Goal: Task Accomplishment & Management: Complete application form

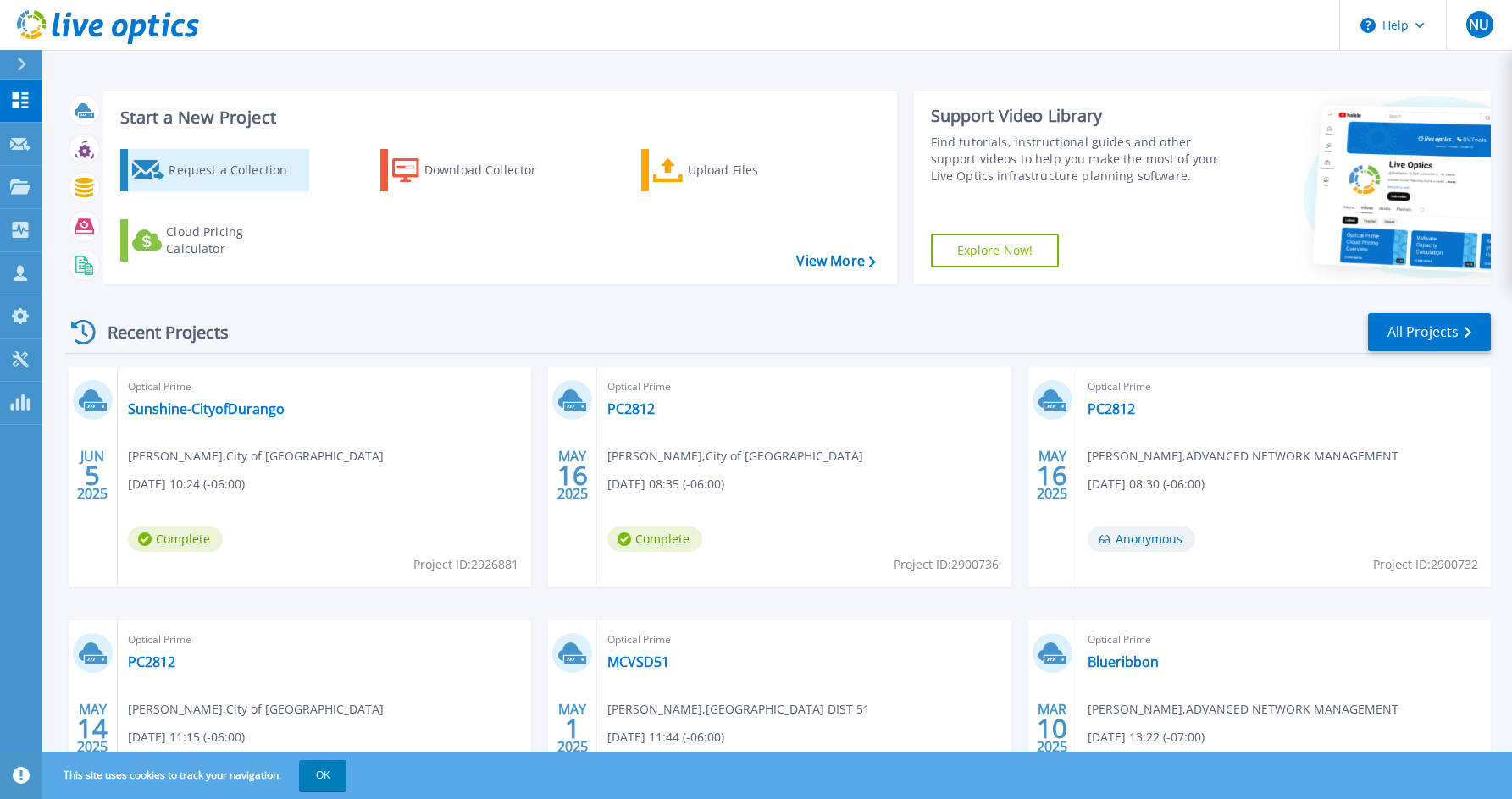
click at [155, 175] on icon at bounding box center [148, 170] width 33 height 20
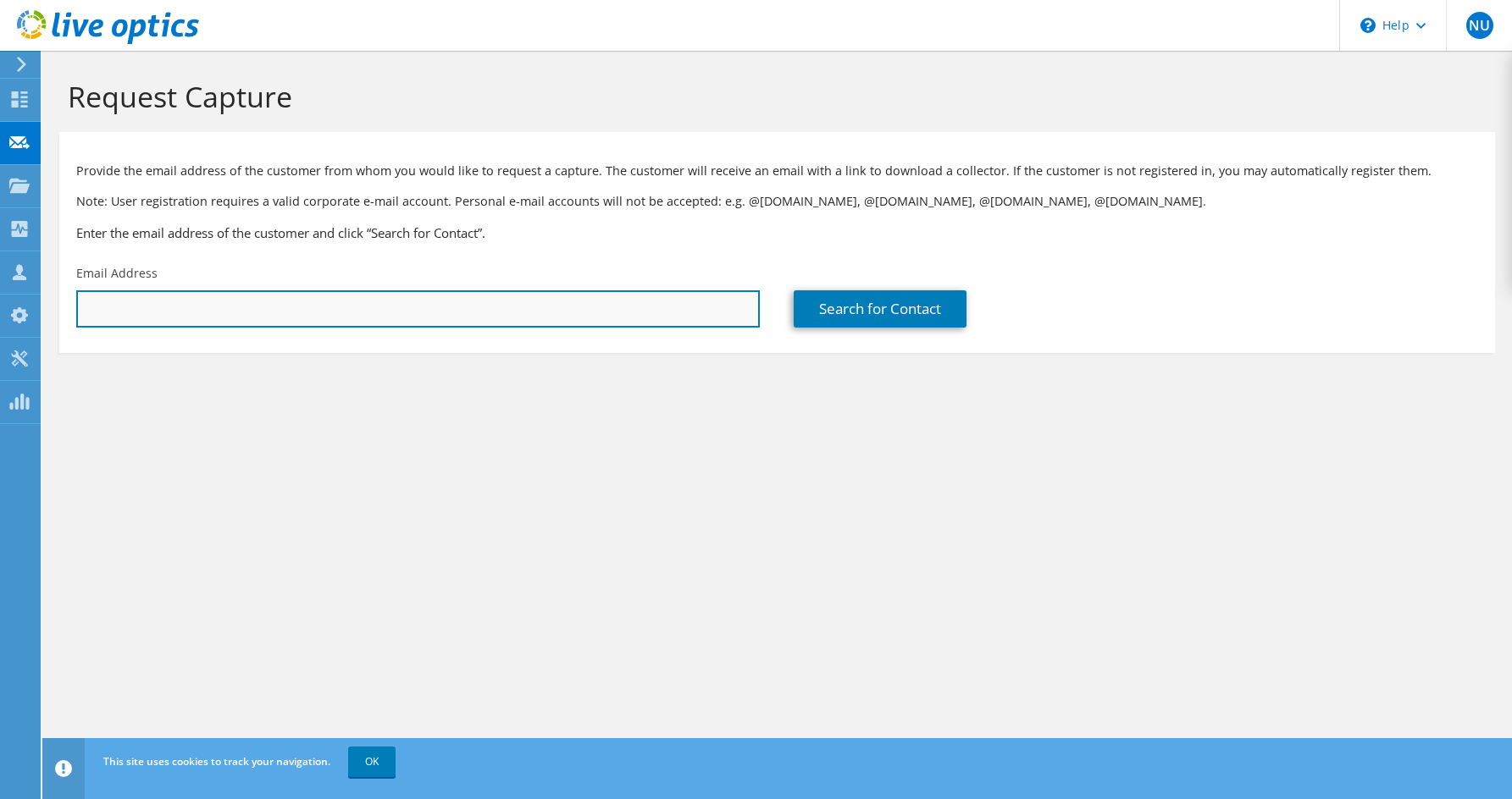
click at [615, 306] on input "text" at bounding box center [418, 309] width 684 height 38
click at [390, 302] on input "text" at bounding box center [418, 309] width 684 height 38
paste input "james.williams@memorialrh.org"
type input "james.williams@memorialrh.org"
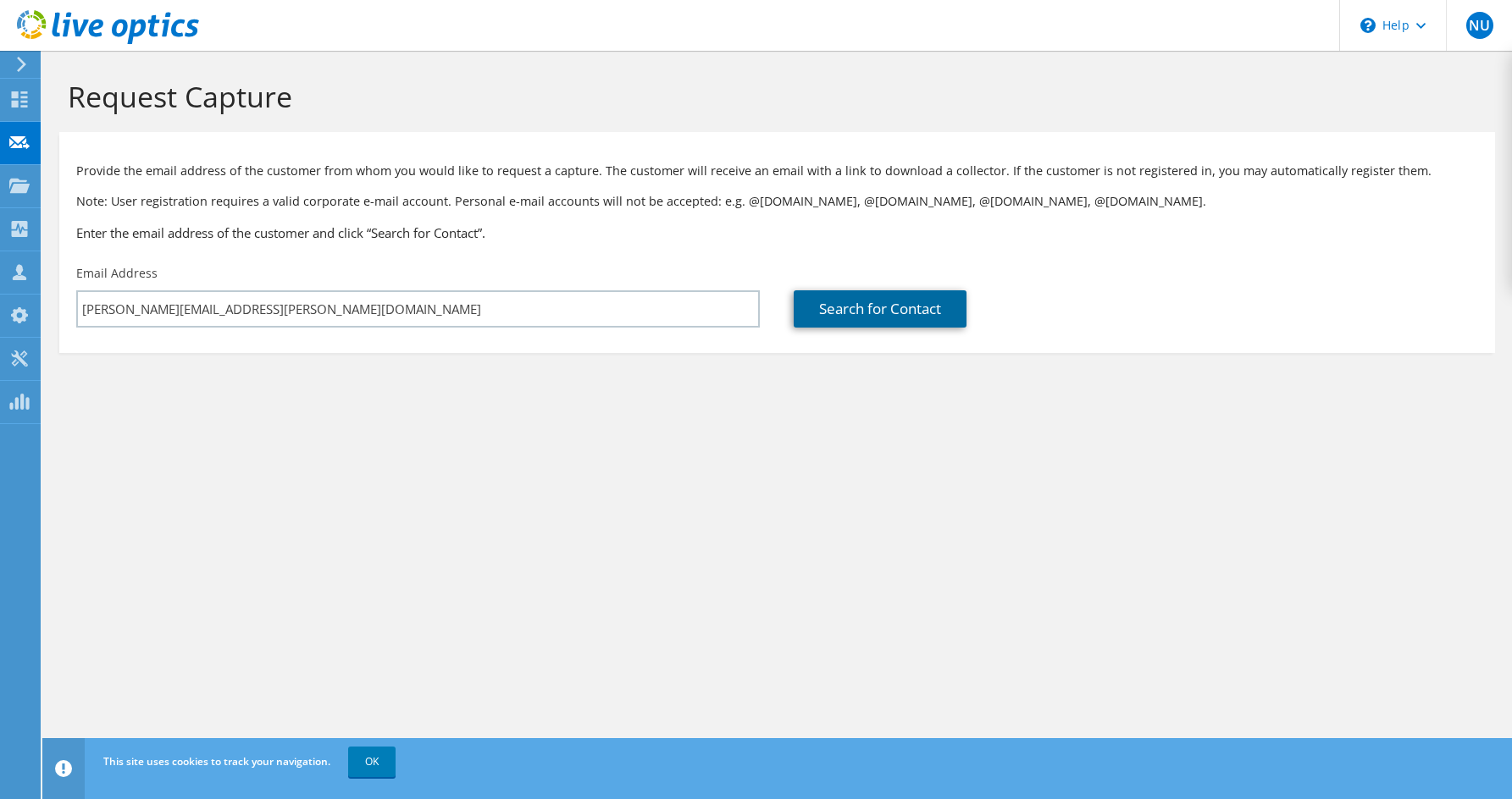
drag, startPoint x: 881, startPoint y: 318, endPoint x: 844, endPoint y: 298, distance: 42.1
click at [882, 319] on link "Search for Contact" at bounding box center [880, 309] width 173 height 38
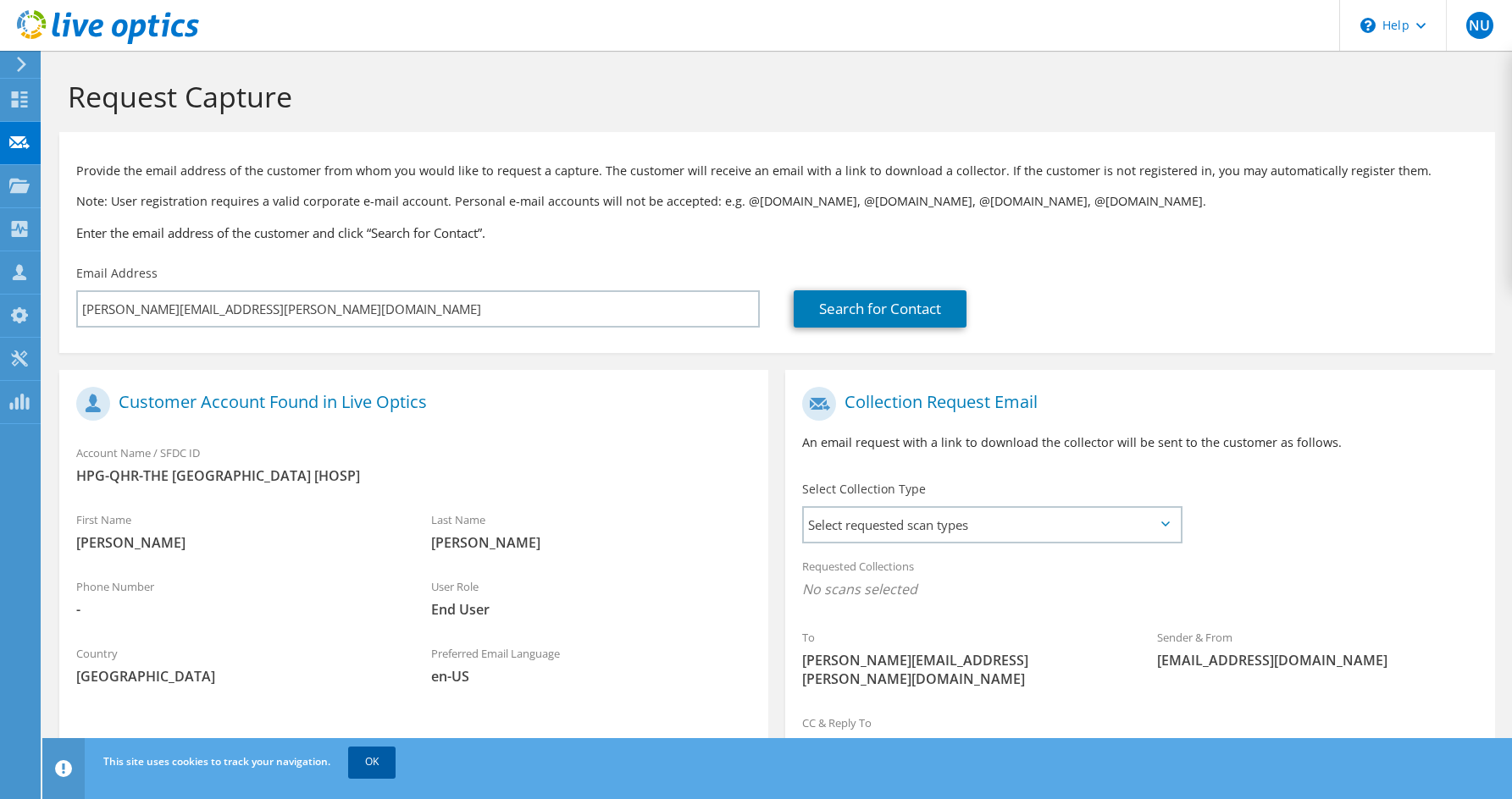
click at [389, 759] on link "OK" at bounding box center [372, 761] width 48 height 30
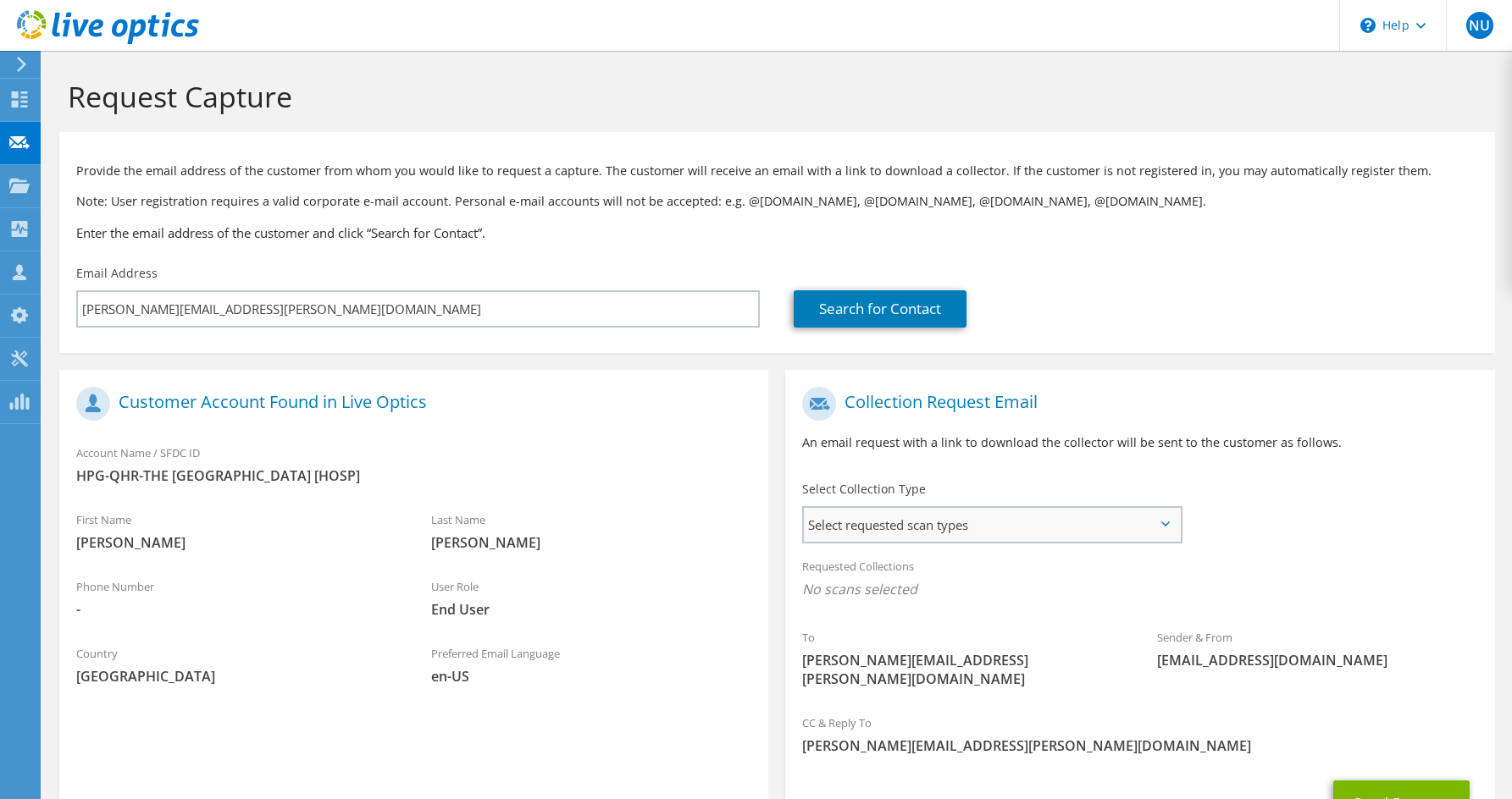
click at [1077, 518] on span "Select requested scan types" at bounding box center [992, 525] width 376 height 34
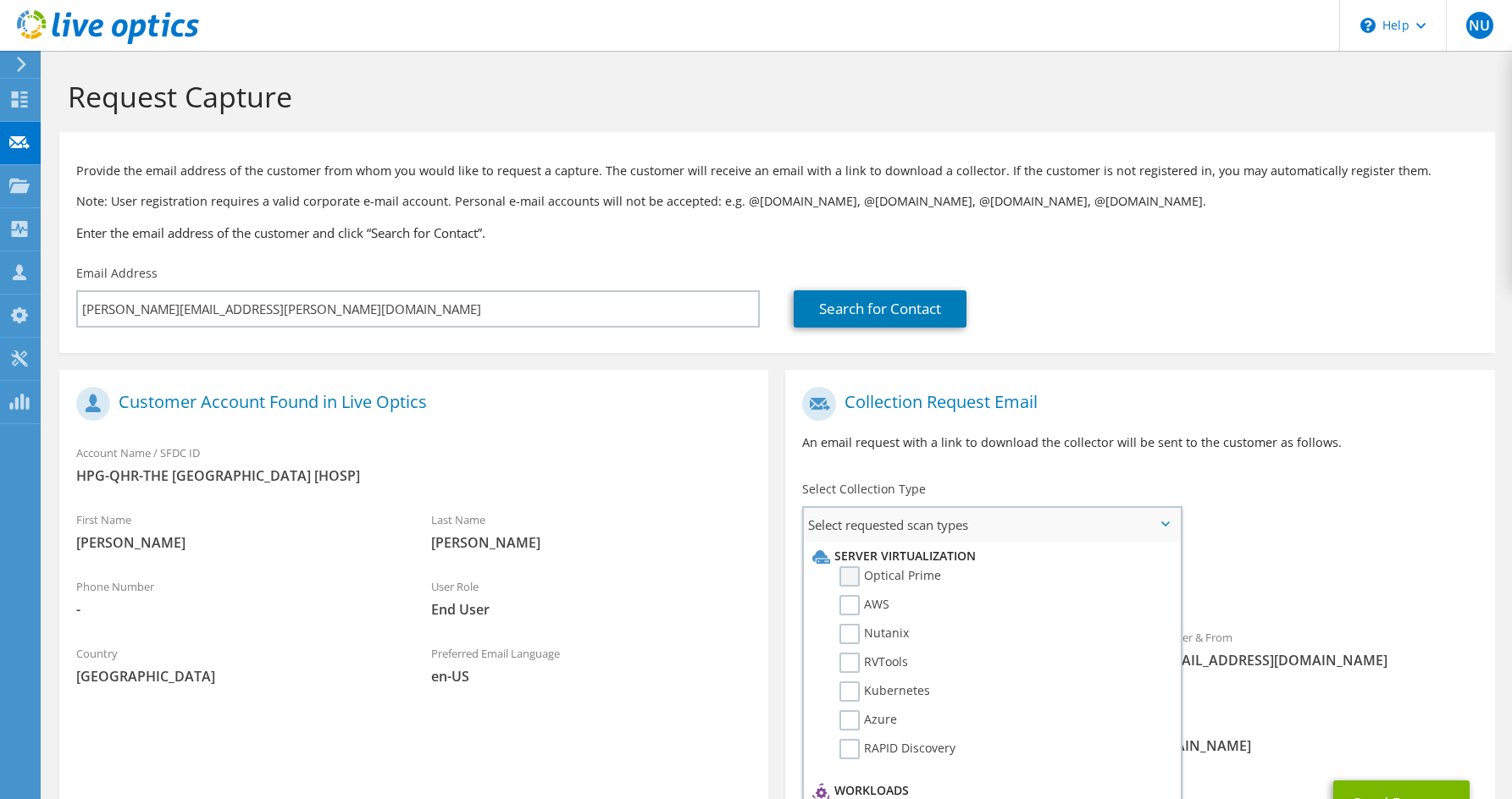
click at [840, 575] on label "Optical Prime" at bounding box center [890, 576] width 102 height 20
click at [0, 0] on input "Optical Prime" at bounding box center [0, 0] width 0 height 0
click at [1316, 489] on div "To james.williams@memorialrh.org Sender & From liveoptics@liveoptics.com" at bounding box center [1140, 544] width 709 height 332
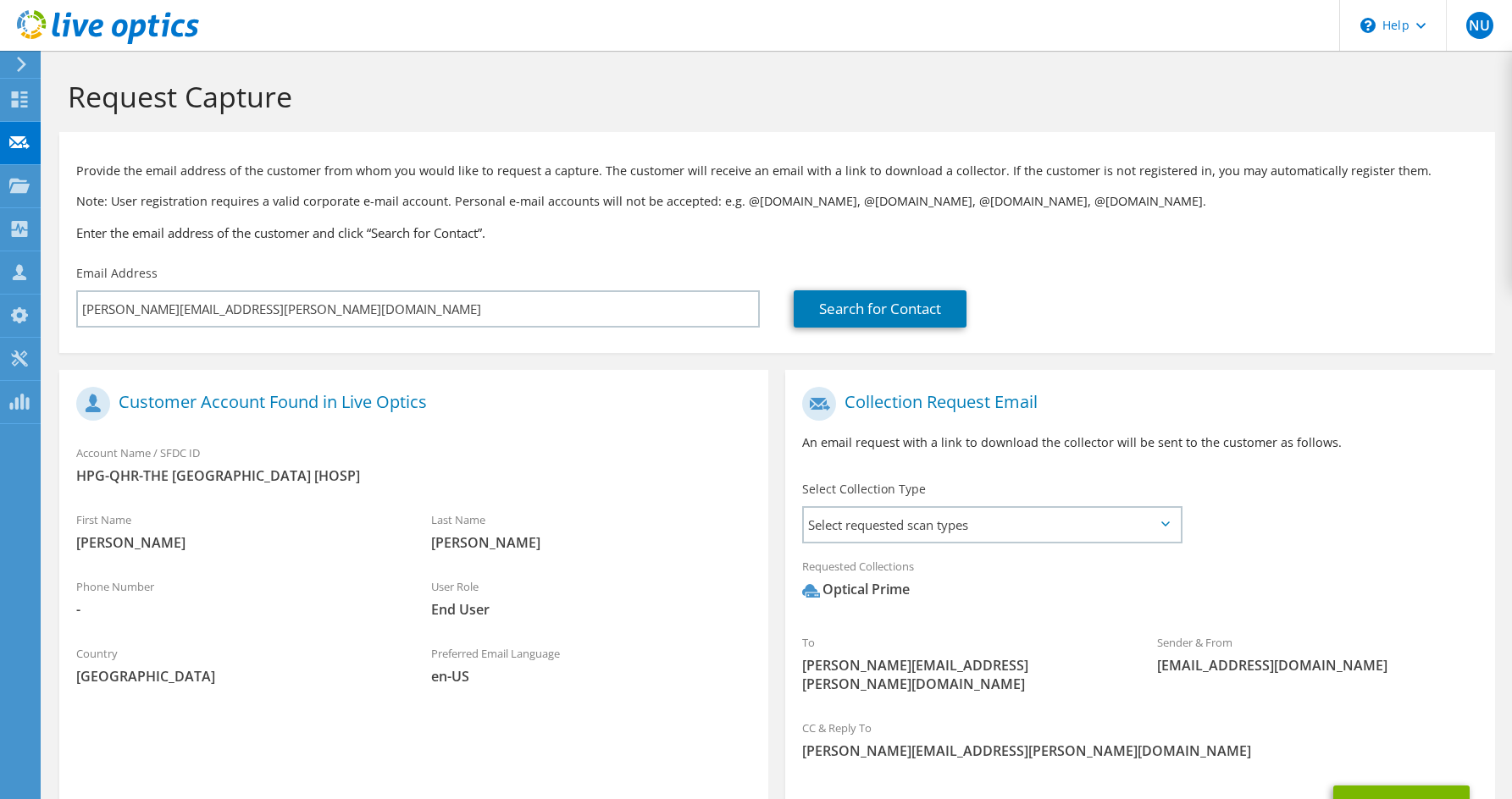
click at [1398, 537] on div "To james.williams@memorialrh.org Sender & From liveoptics@liveoptics.com" at bounding box center [1140, 544] width 709 height 332
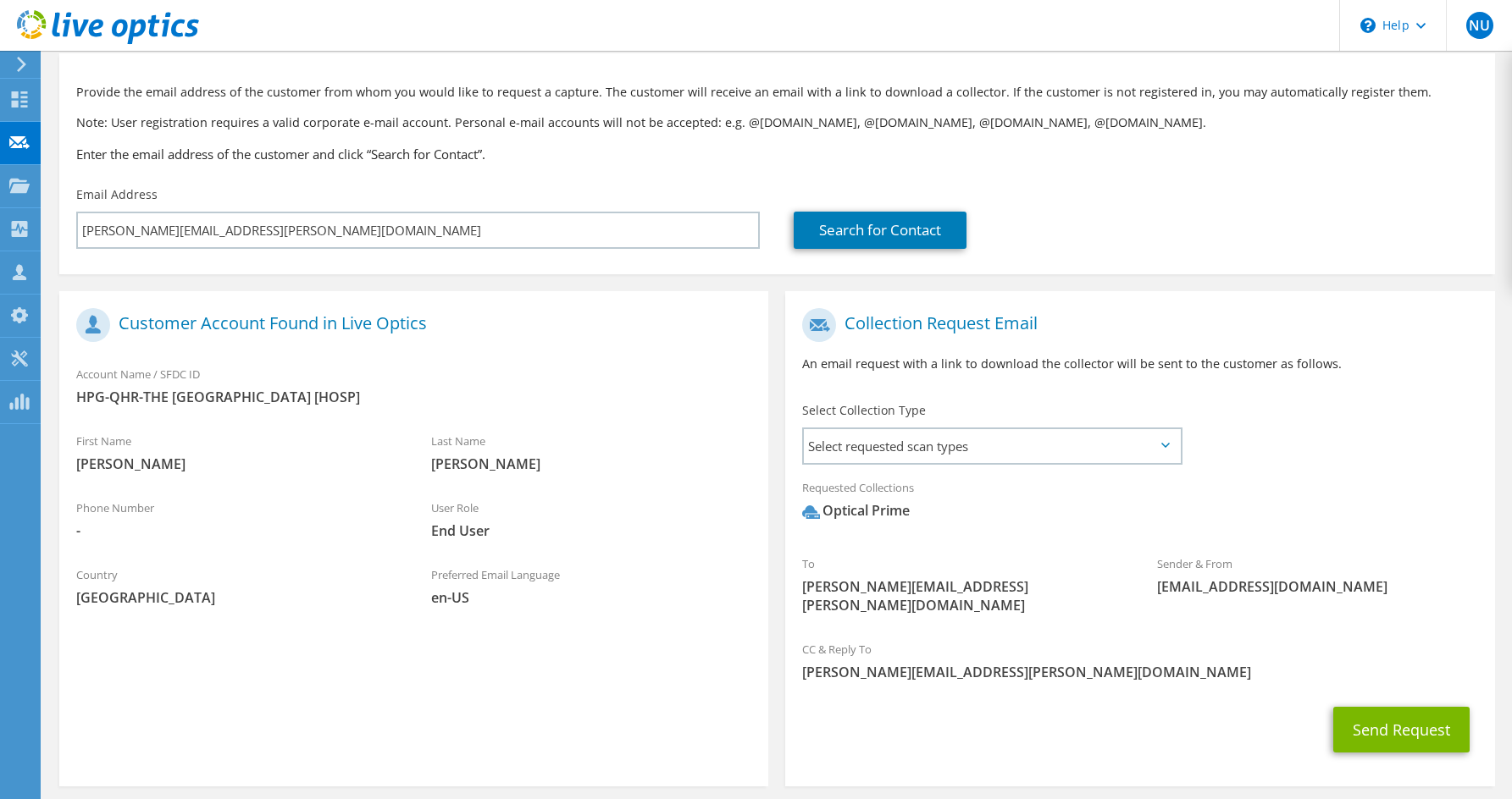
scroll to position [132, 0]
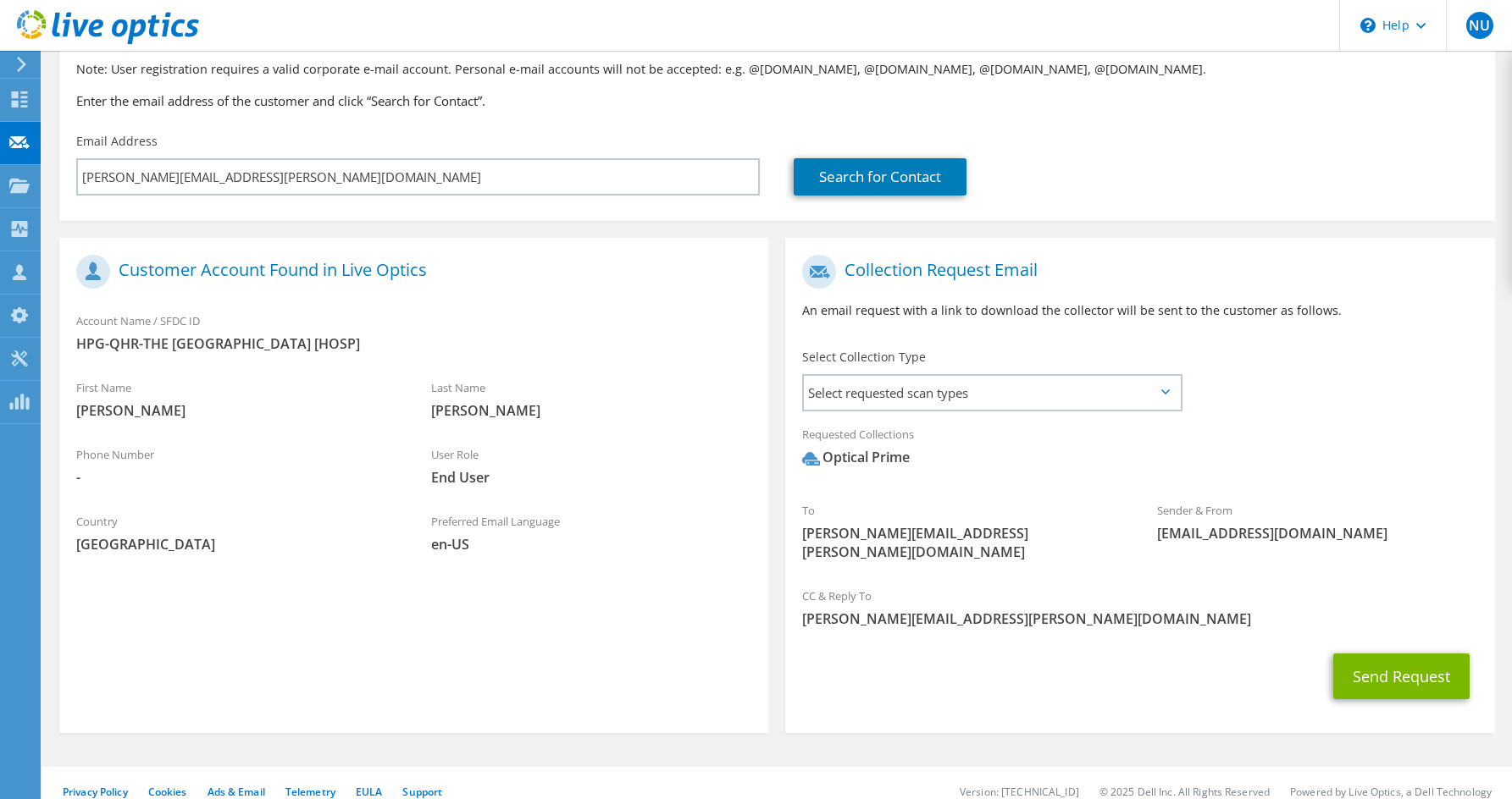
click at [1359, 383] on div "To james.williams@memorialrh.org Sender & From liveoptics@liveoptics.com" at bounding box center [1140, 412] width 709 height 332
click at [963, 380] on span "Select requested scan types" at bounding box center [992, 392] width 376 height 34
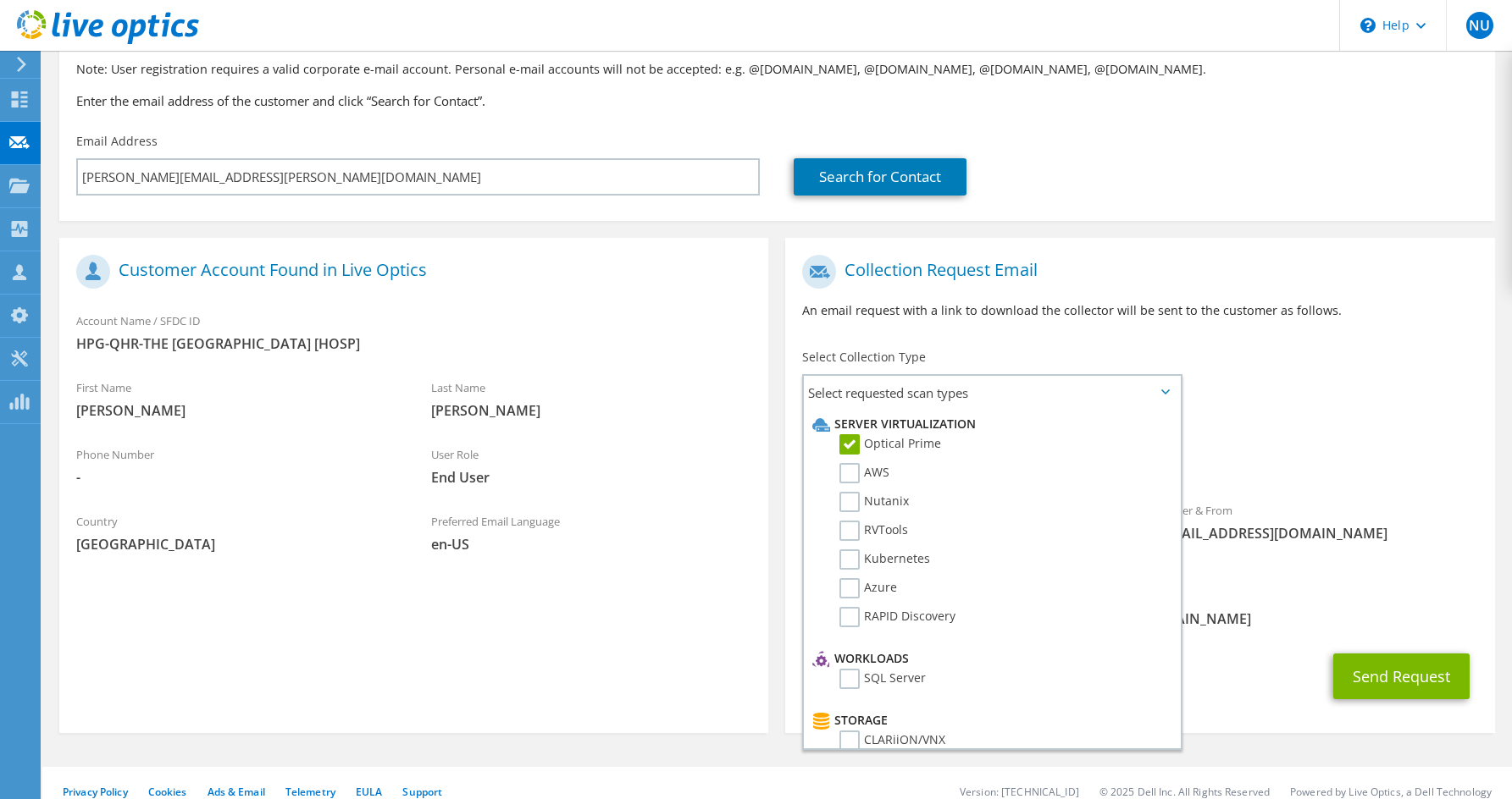
click at [1353, 351] on div "To james.williams@memorialrh.org Sender & From liveoptics@liveoptics.com" at bounding box center [1140, 412] width 709 height 332
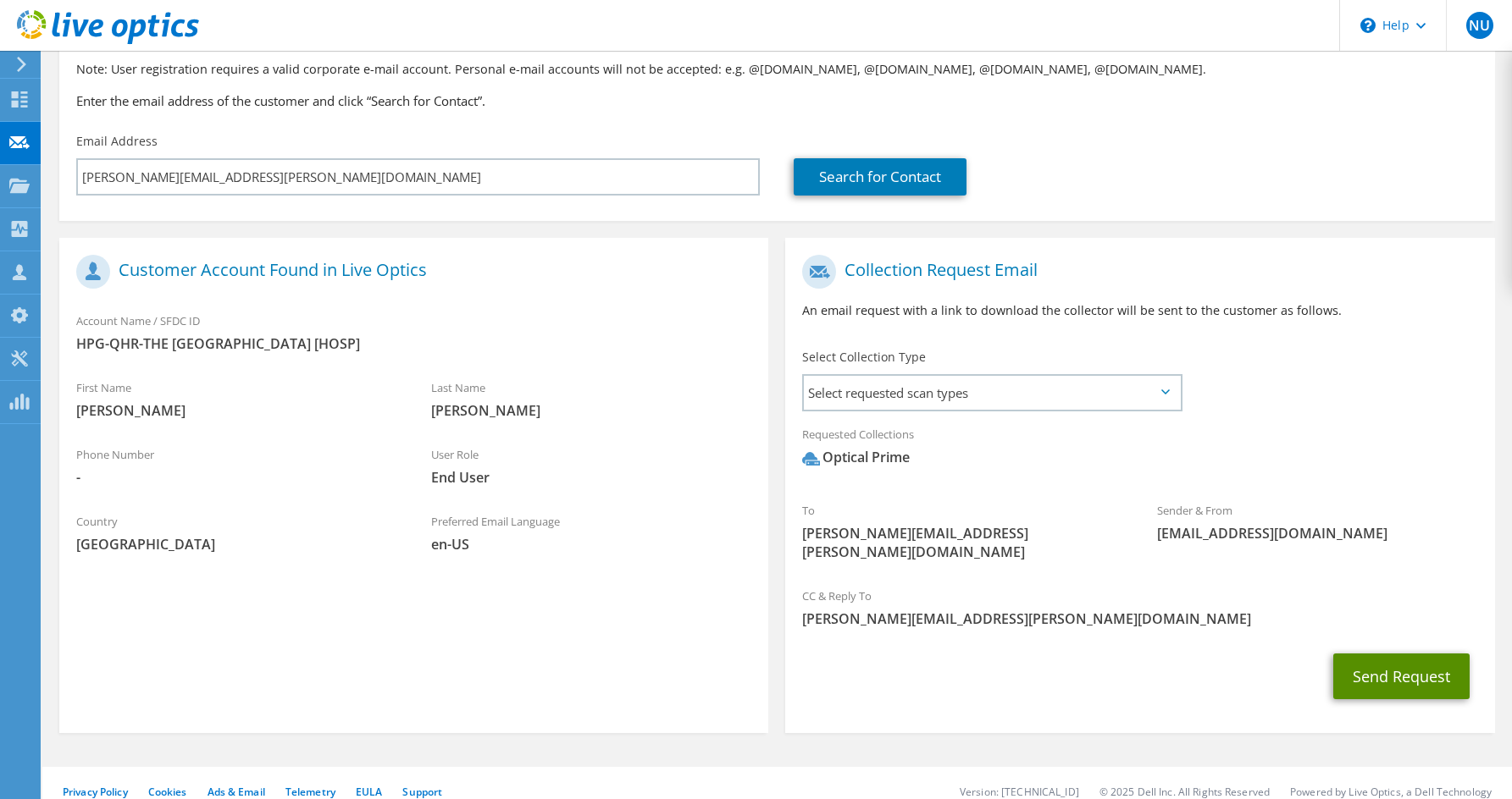
click at [1407, 660] on button "Send Request" at bounding box center [1401, 676] width 137 height 46
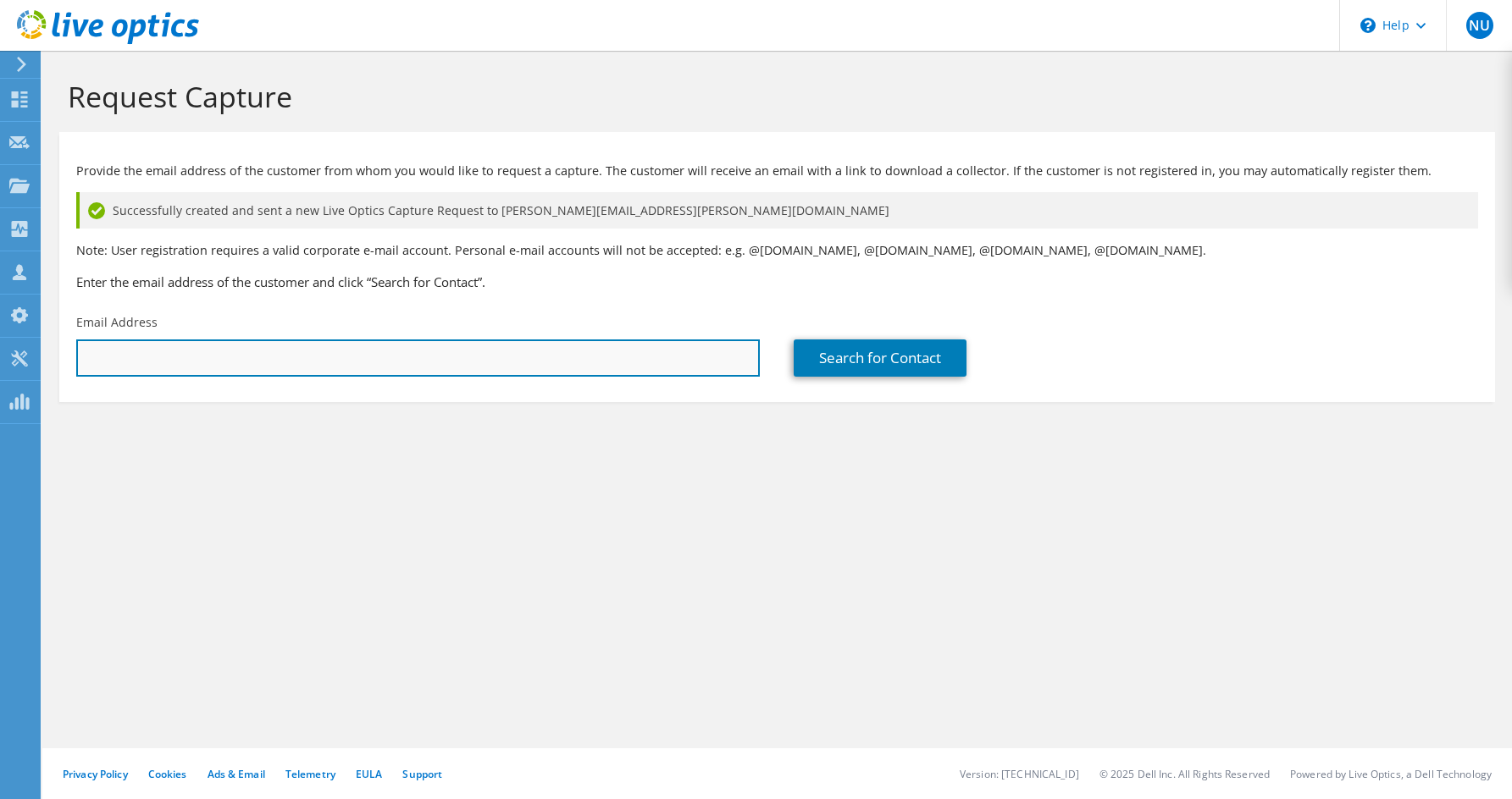
click at [290, 362] on input "text" at bounding box center [418, 358] width 684 height 38
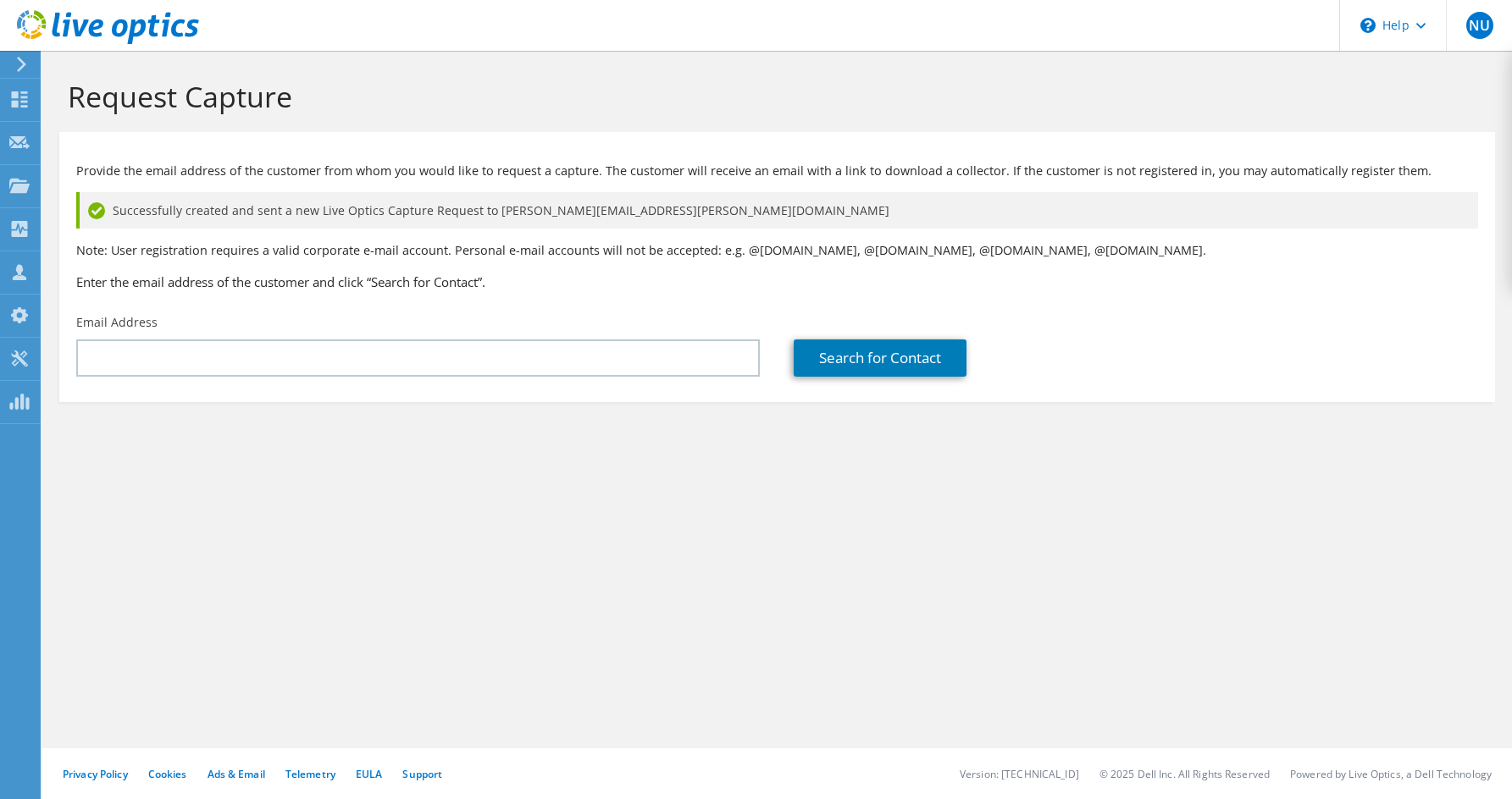
click at [662, 285] on h3 "Enter the email address of the customer and click “Search for Contact”." at bounding box center [777, 282] width 1402 height 18
